Goal: Task Accomplishment & Management: Use online tool/utility

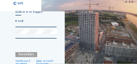
type input "[EMAIL_ADDRESS][DOMAIN_NAME]"
click at [29, 55] on div "Aanmelden." at bounding box center [26, 54] width 22 height 5
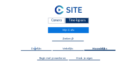
click at [35, 49] on span "Dagelijks" at bounding box center [36, 48] width 10 height 3
